Goal: Task Accomplishment & Management: Manage account settings

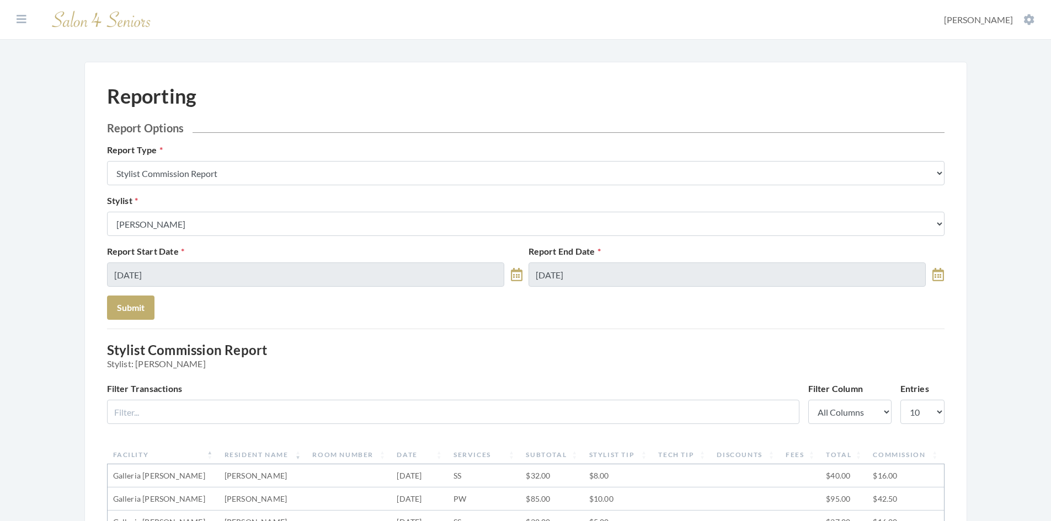
scroll to position [331, 0]
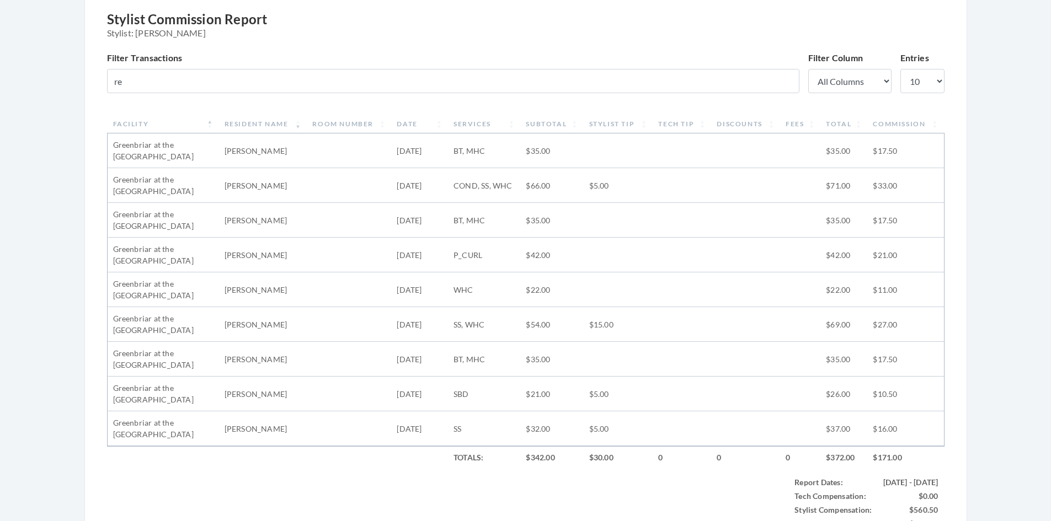
type input "r"
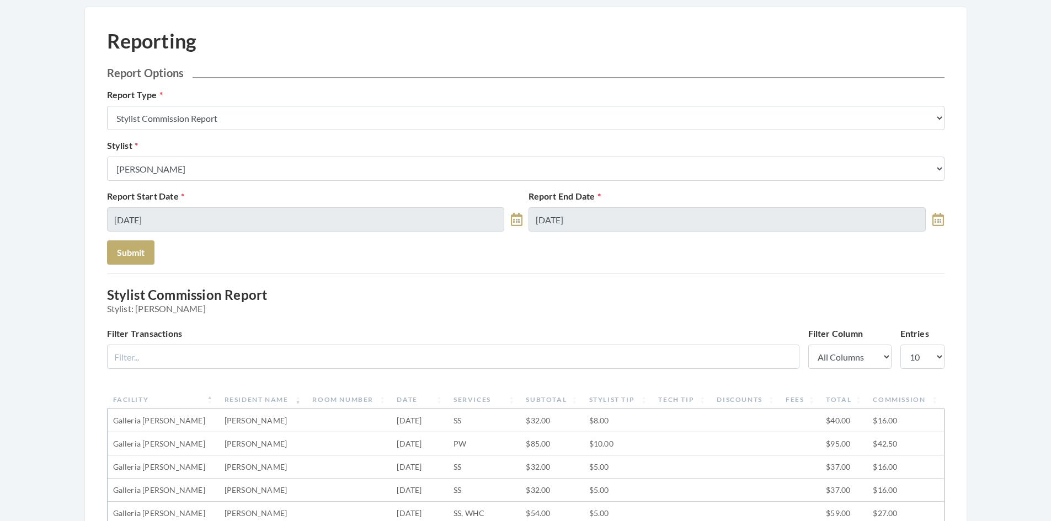
scroll to position [0, 0]
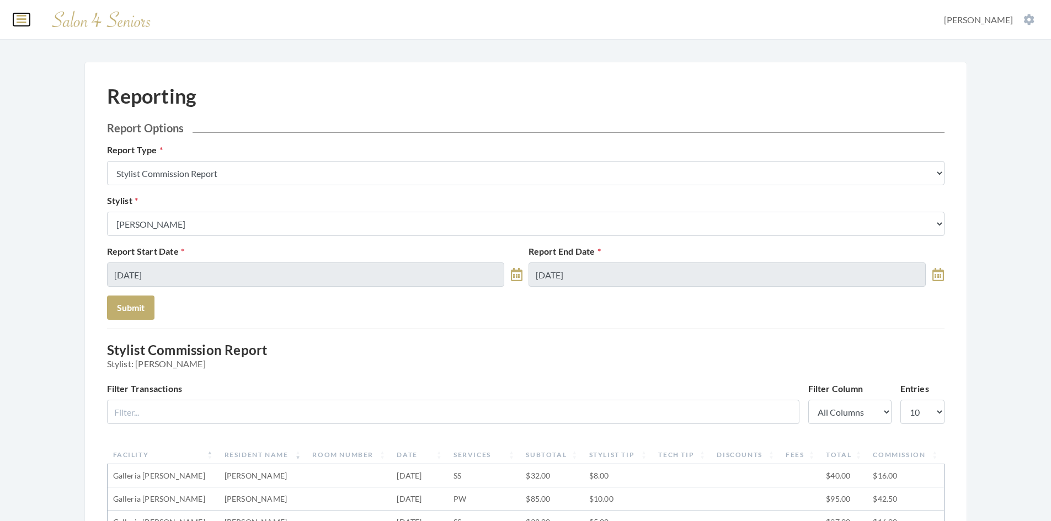
click at [21, 19] on icon at bounding box center [22, 19] width 10 height 11
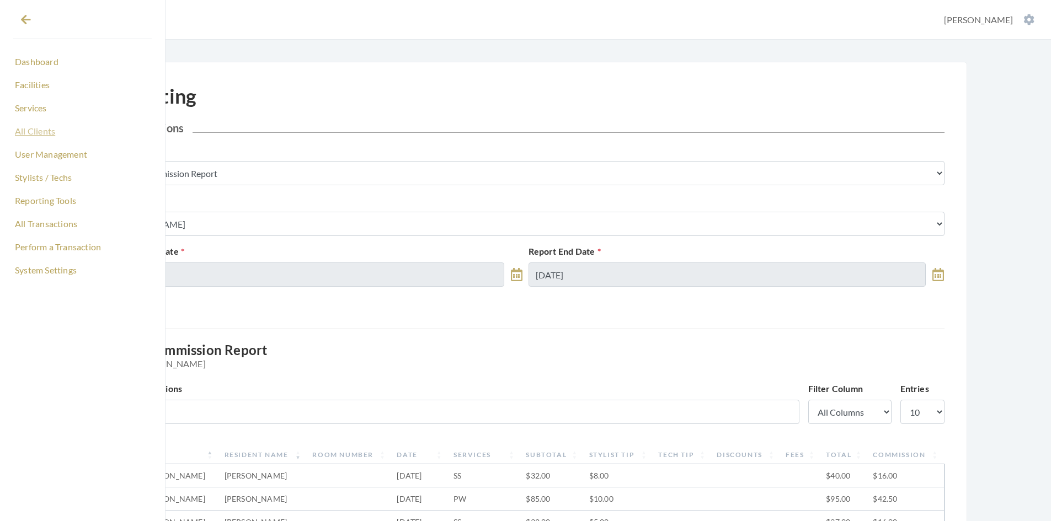
click at [45, 129] on link "All Clients" at bounding box center [82, 131] width 138 height 19
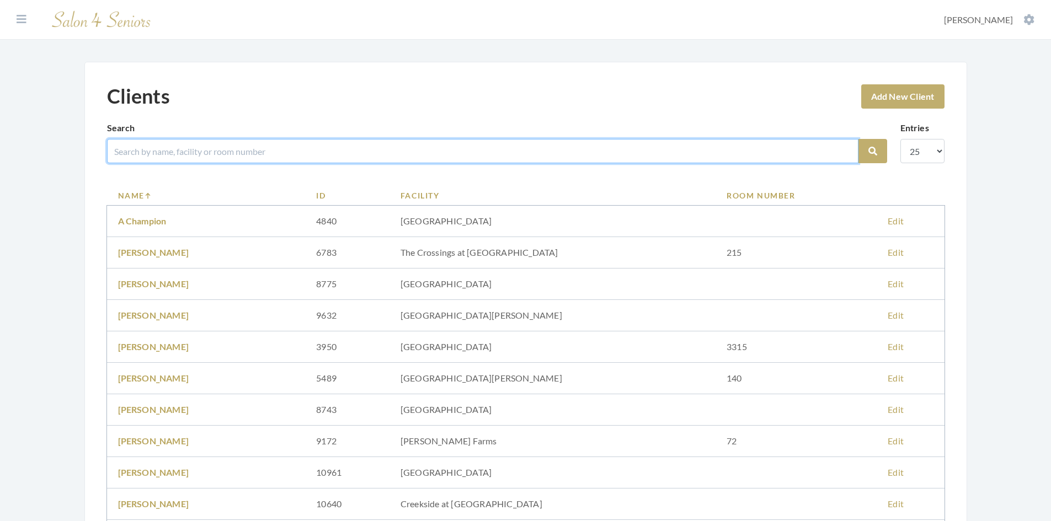
click at [235, 160] on input "search" at bounding box center [482, 151] width 751 height 24
type input "reard"
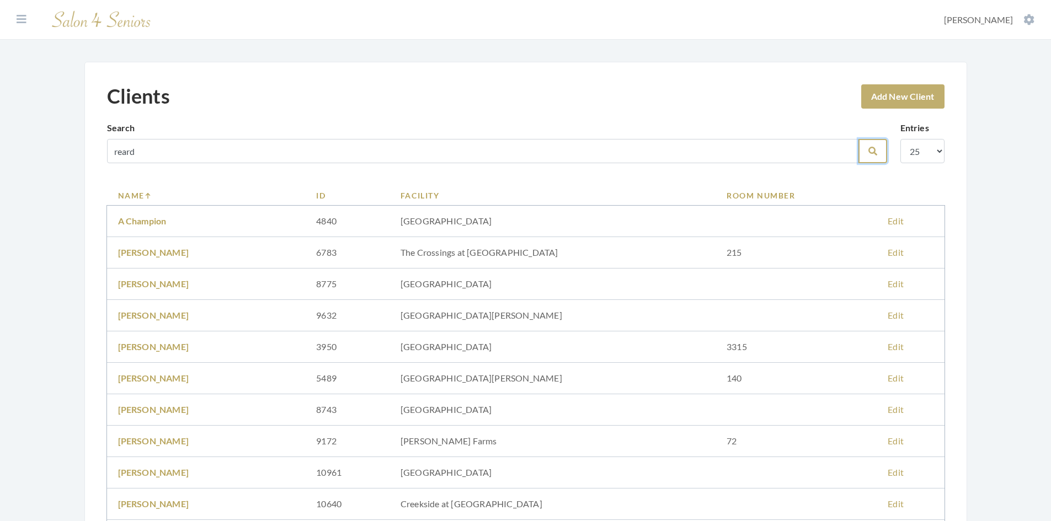
click at [874, 144] on button "Search" at bounding box center [872, 151] width 29 height 24
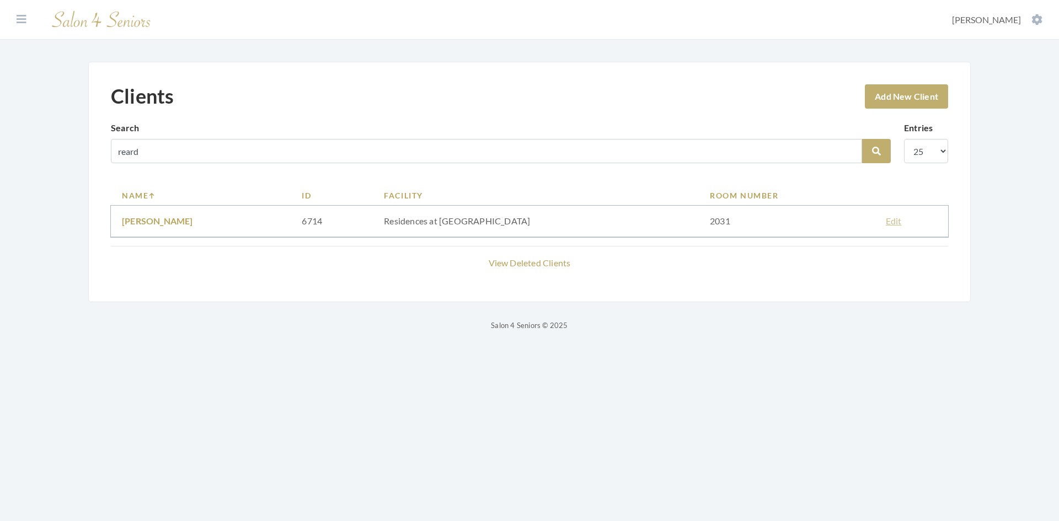
click at [886, 223] on link "Edit" at bounding box center [894, 221] width 16 height 10
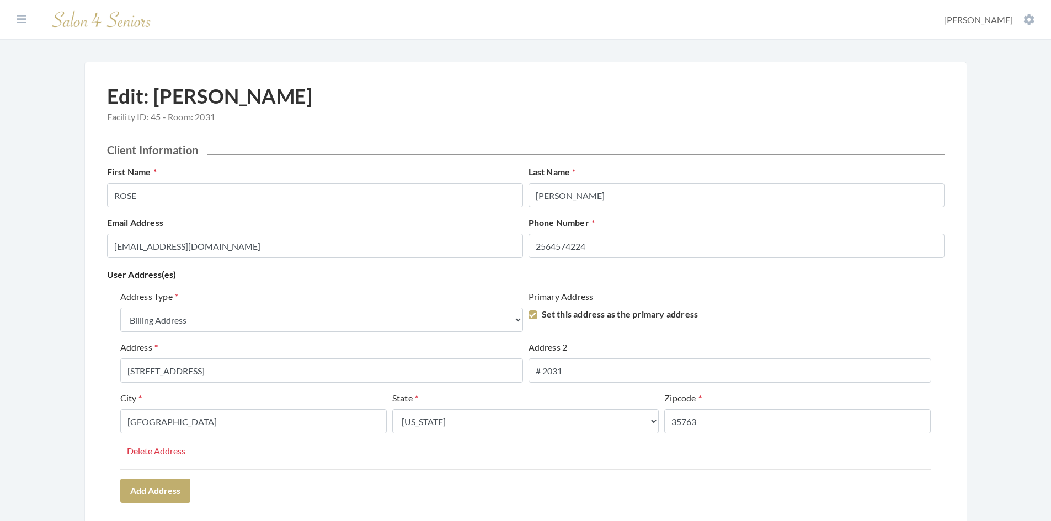
select select "billing"
select select "al"
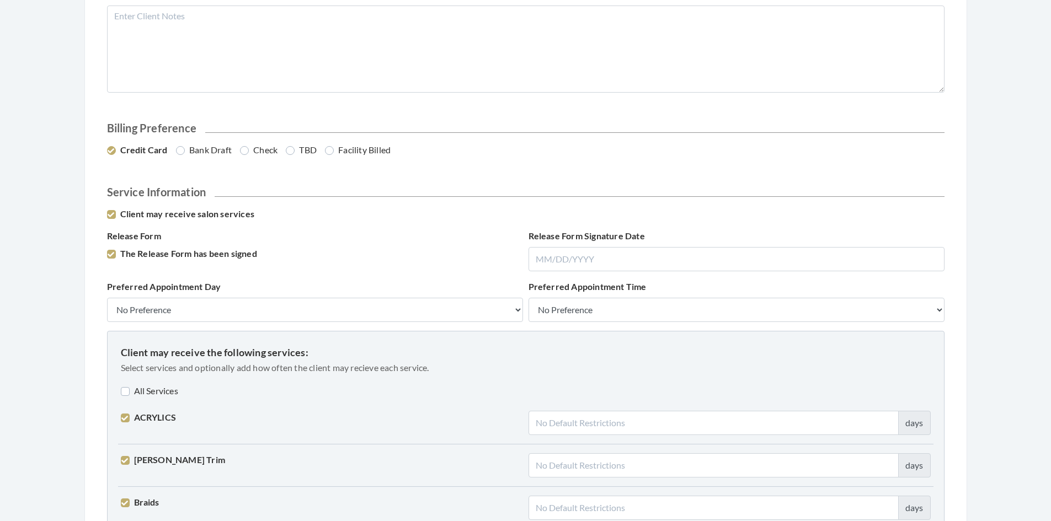
scroll to position [607, 0]
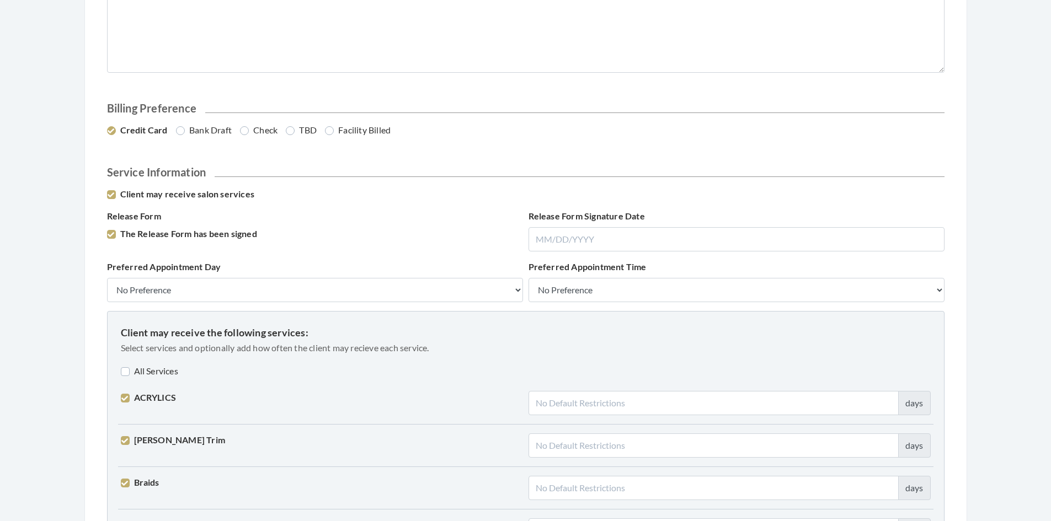
click at [182, 131] on label "Bank Draft" at bounding box center [204, 130] width 56 height 13
radio input "true"
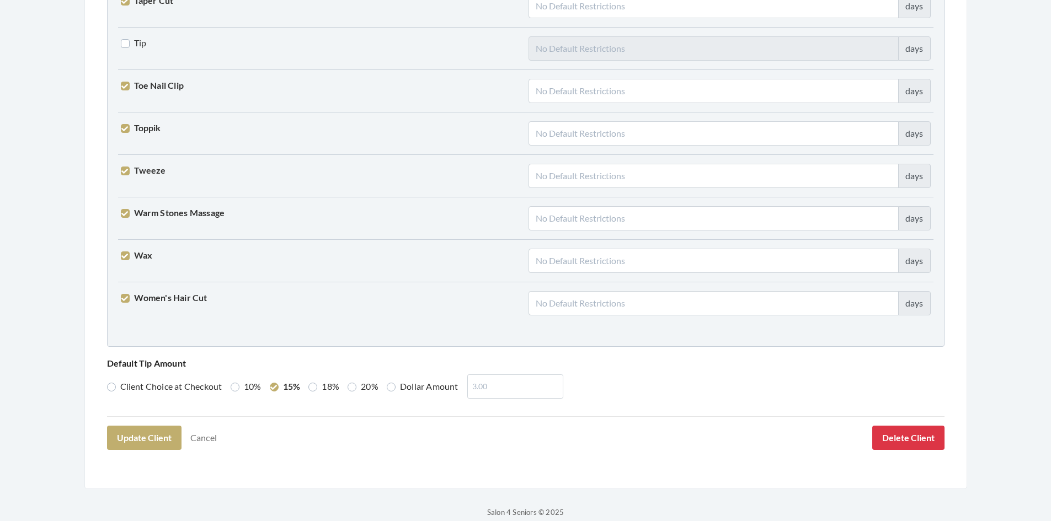
scroll to position [2717, 0]
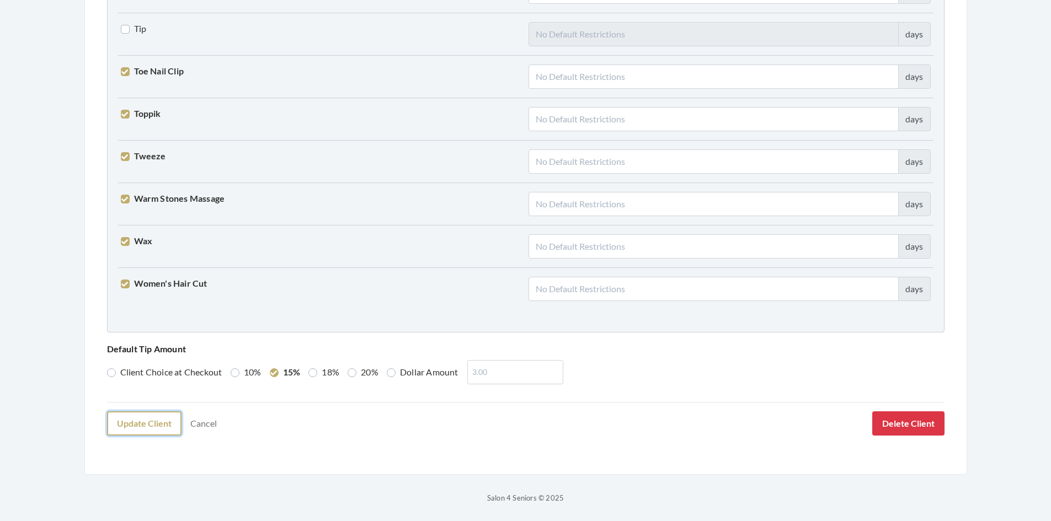
click at [145, 427] on button "Update Client" at bounding box center [144, 423] width 74 height 24
